Goal: Information Seeking & Learning: Learn about a topic

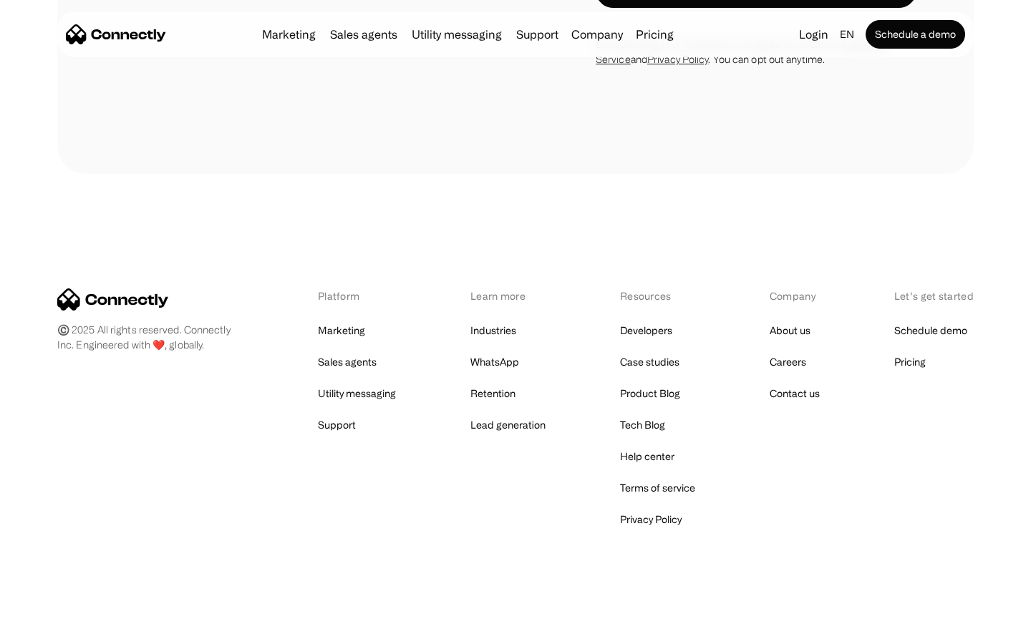
scroll to position [2709, 0]
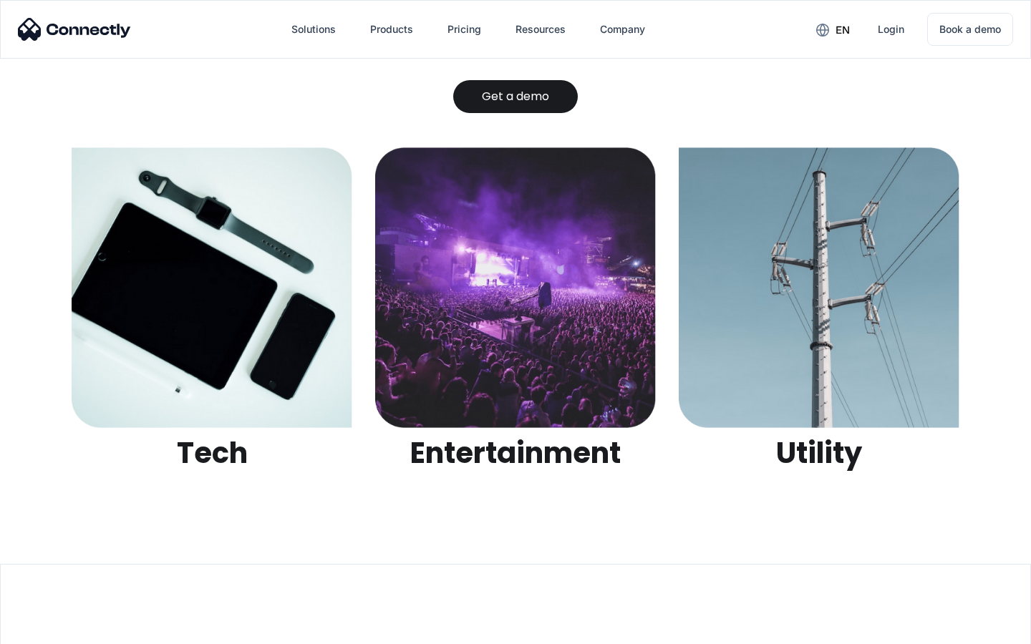
scroll to position [4518, 0]
